Goal: Check status

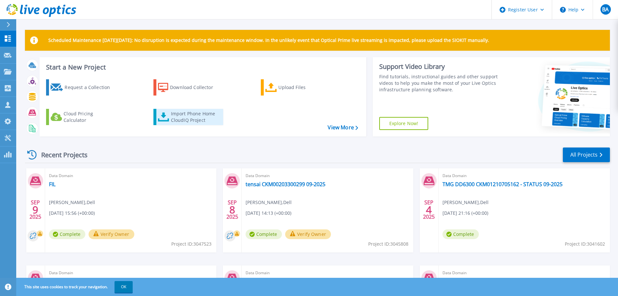
click at [183, 121] on div "Import Phone Home CloudIQ Project" at bounding box center [196, 116] width 51 height 13
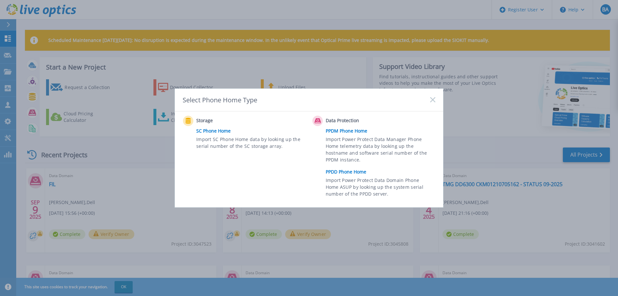
click at [341, 172] on link "PPDD Phone Home" at bounding box center [382, 172] width 113 height 10
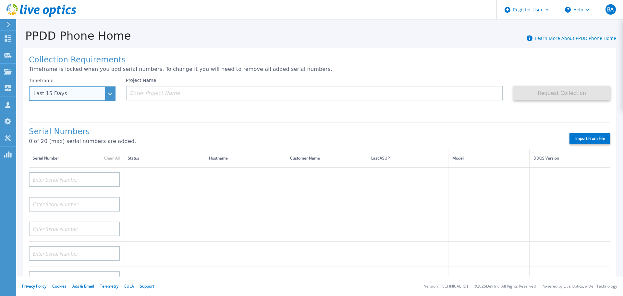
click at [108, 95] on div "Last 15 Days" at bounding box center [72, 93] width 87 height 15
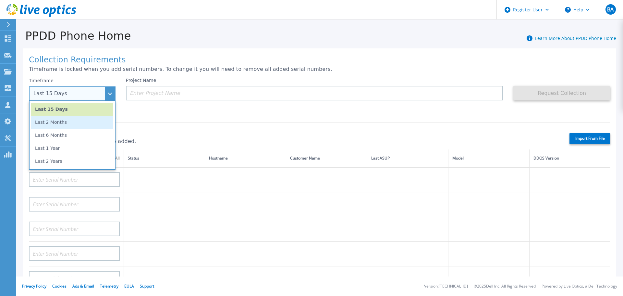
click at [65, 120] on li "Last 2 Months" at bounding box center [72, 122] width 82 height 13
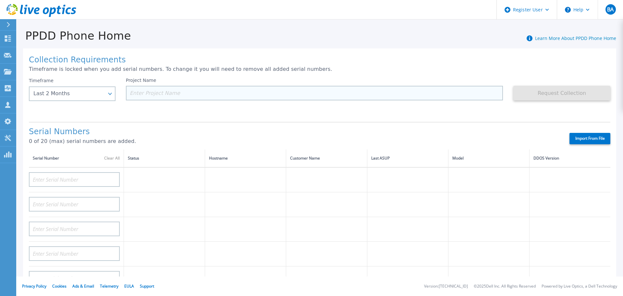
click at [148, 94] on input at bounding box center [315, 93] width 378 height 15
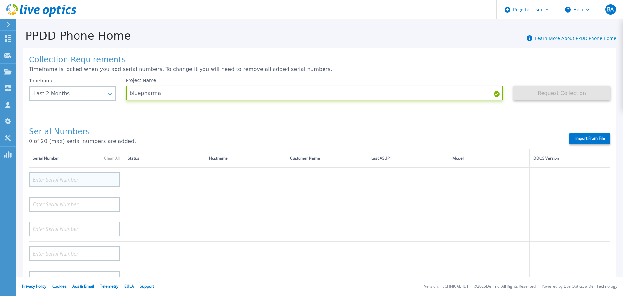
type input "bluepharma"
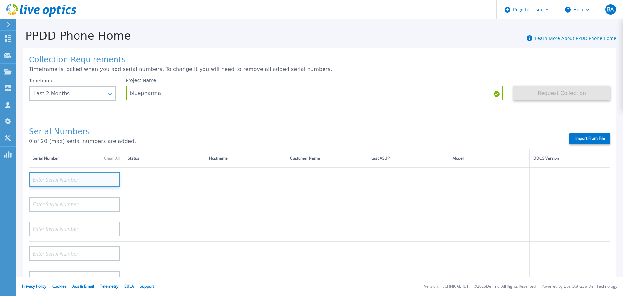
click at [89, 181] on input at bounding box center [74, 179] width 91 height 15
paste input "CKM00200501348"
type input "CKM00200501348"
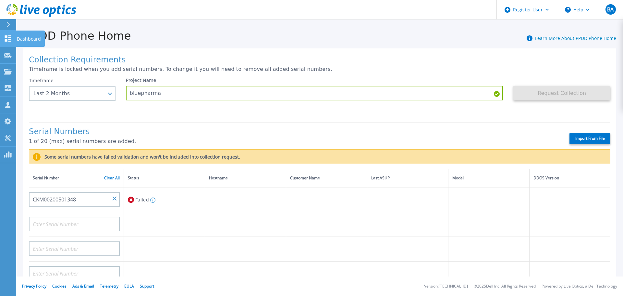
click at [7, 38] on icon at bounding box center [8, 38] width 8 height 6
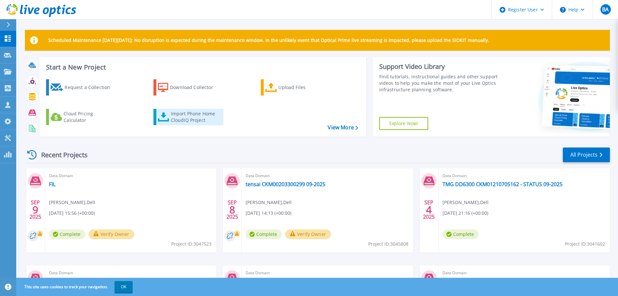
click at [180, 113] on div "Import Phone Home CloudIQ Project" at bounding box center [196, 116] width 51 height 13
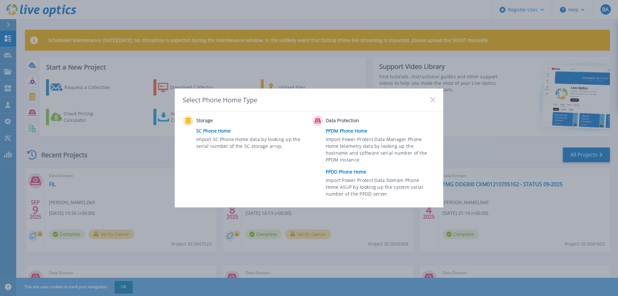
click at [344, 171] on link "PPDD Phone Home" at bounding box center [382, 172] width 113 height 10
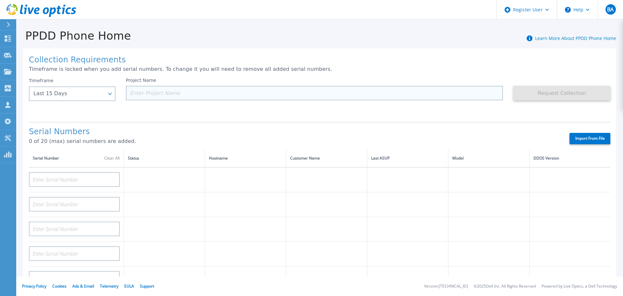
click at [158, 92] on input at bounding box center [315, 93] width 378 height 15
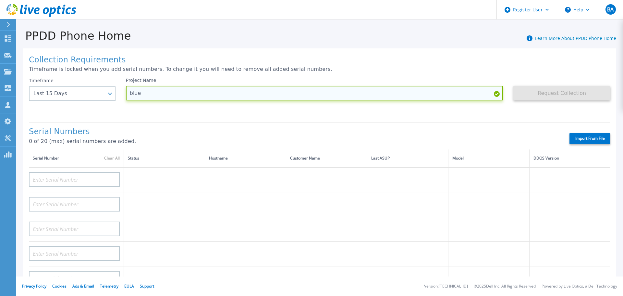
type input "blue"
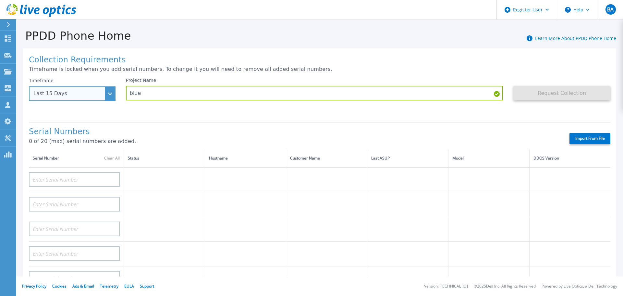
click at [110, 95] on div "Last 15 Days" at bounding box center [72, 93] width 87 height 15
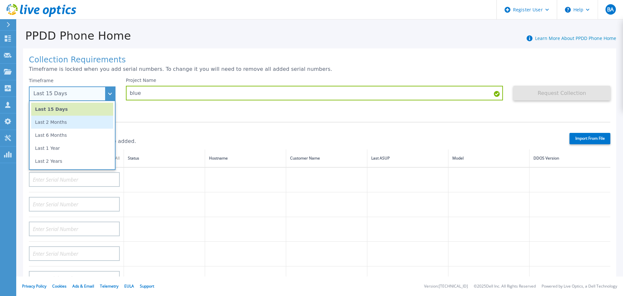
click at [67, 120] on li "Last 2 Months" at bounding box center [72, 122] width 82 height 13
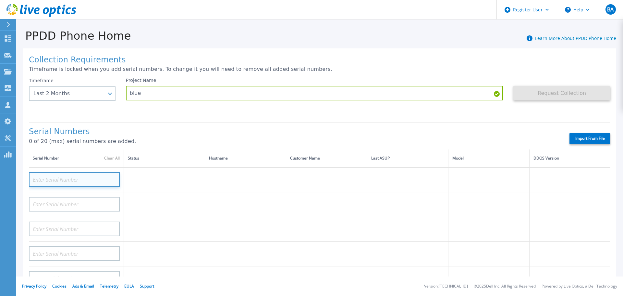
click at [73, 178] on input at bounding box center [74, 179] width 91 height 15
paste input "CKM00200501348"
type input "CKM00200501348"
